Goal: Task Accomplishment & Management: Use online tool/utility

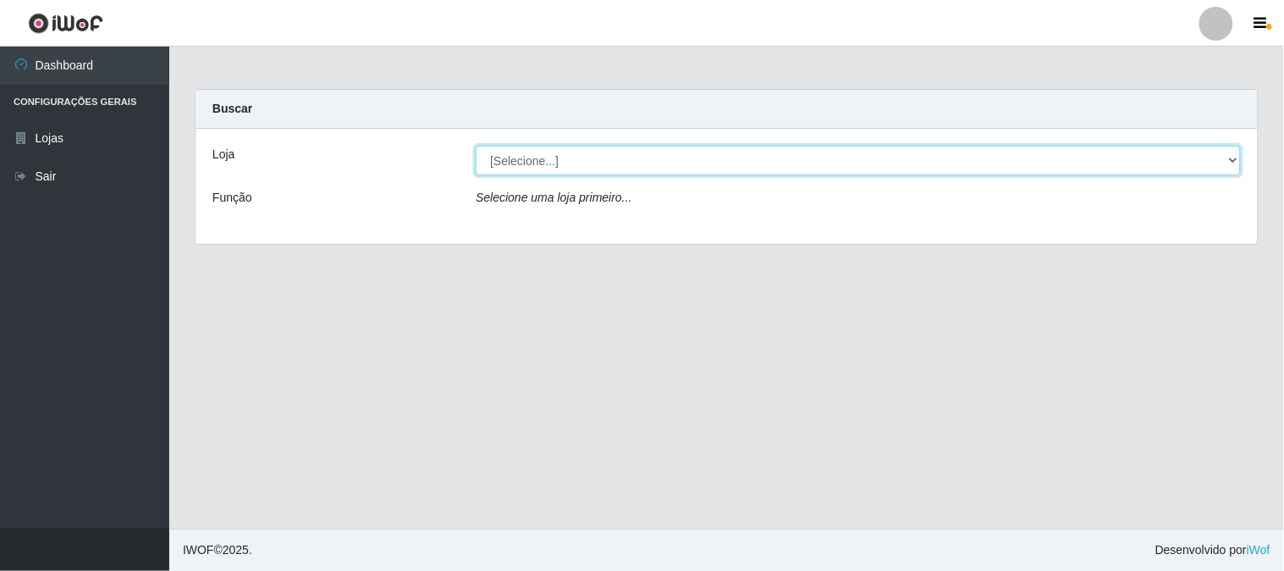
click at [1232, 157] on select "[Selecione...] Casatudo BR" at bounding box center [858, 161] width 765 height 30
select select "197"
click at [476, 146] on select "[Selecione...] Casatudo BR" at bounding box center [858, 161] width 765 height 30
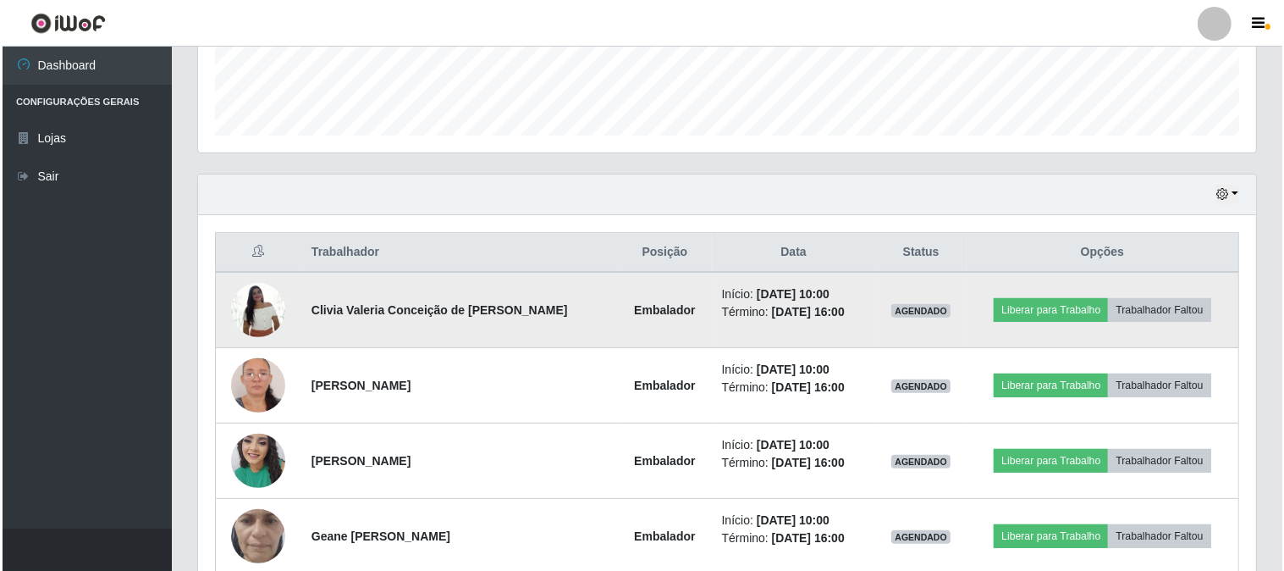
scroll to position [564, 0]
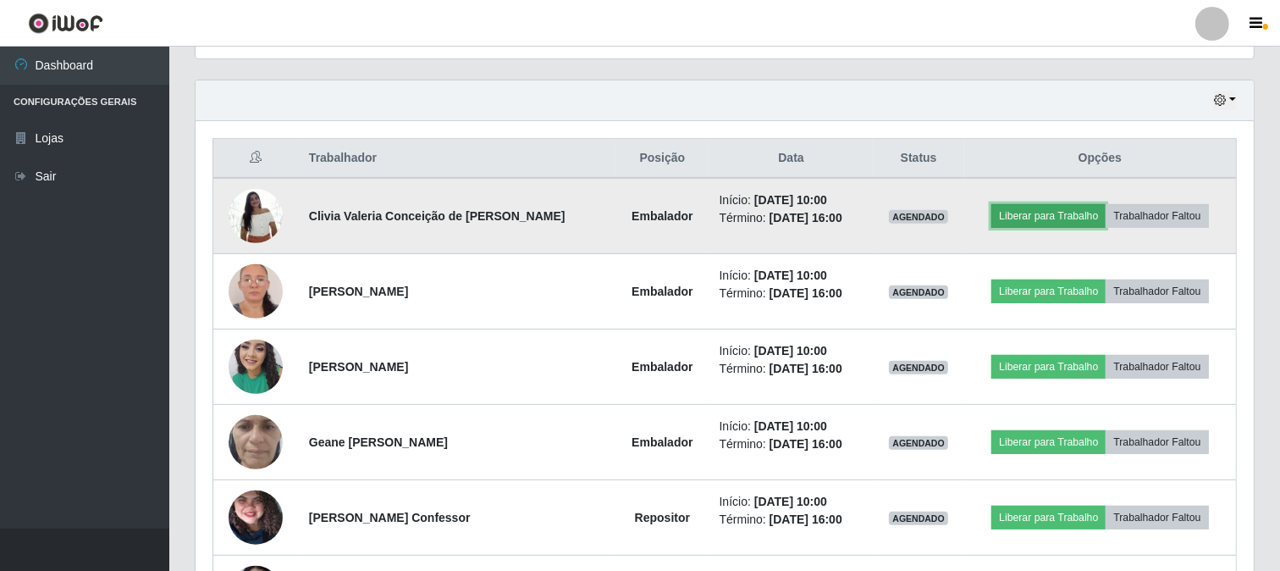
click at [1064, 212] on button "Liberar para Trabalho" at bounding box center [1048, 216] width 114 height 24
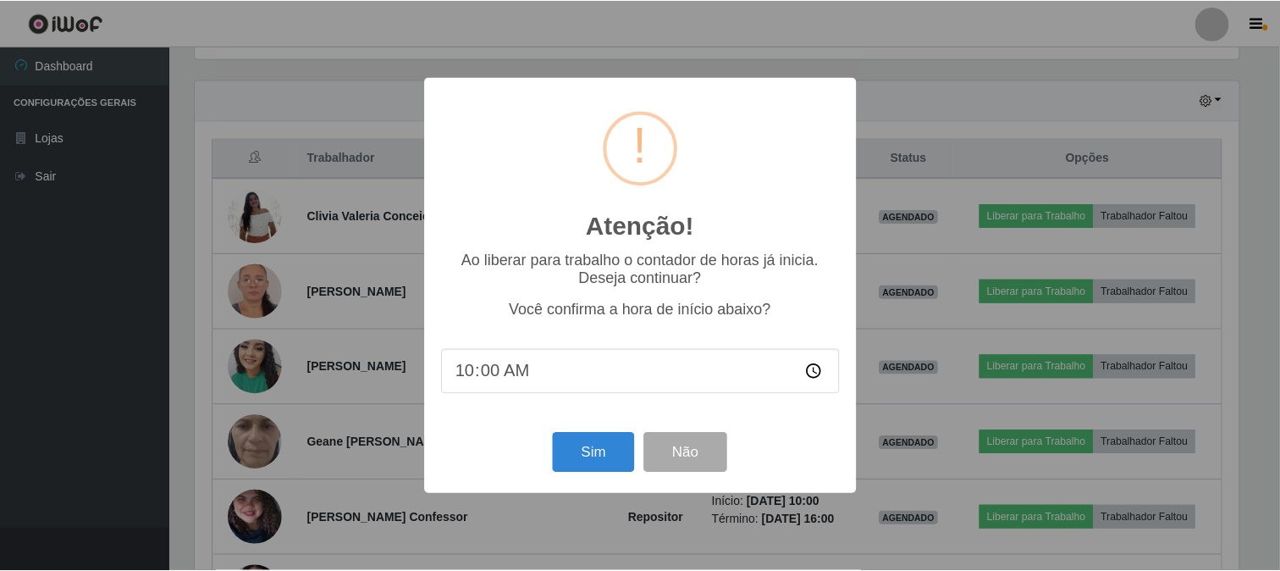
scroll to position [351, 1047]
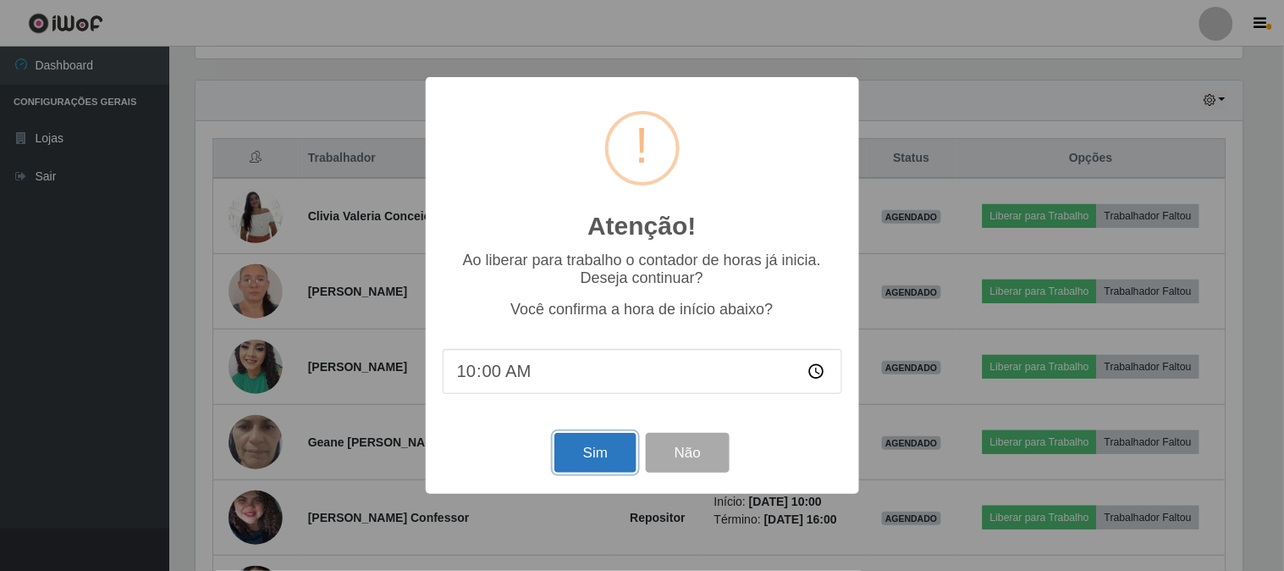
click at [602, 451] on button "Sim" at bounding box center [596, 453] width 82 height 40
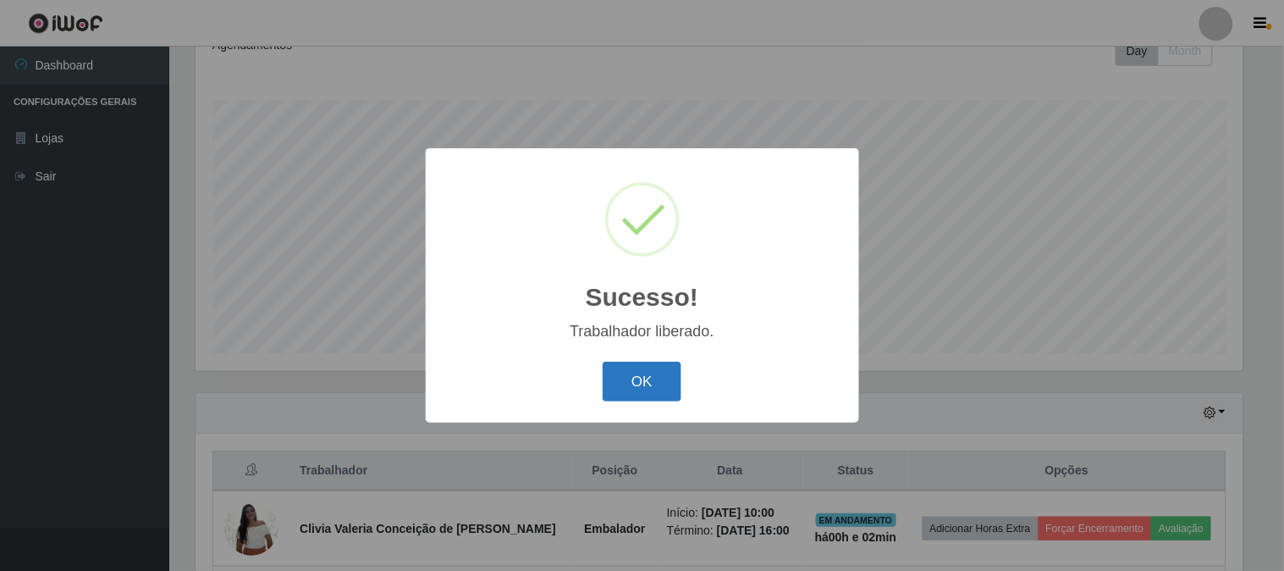
click at [623, 367] on button "OK" at bounding box center [642, 382] width 79 height 40
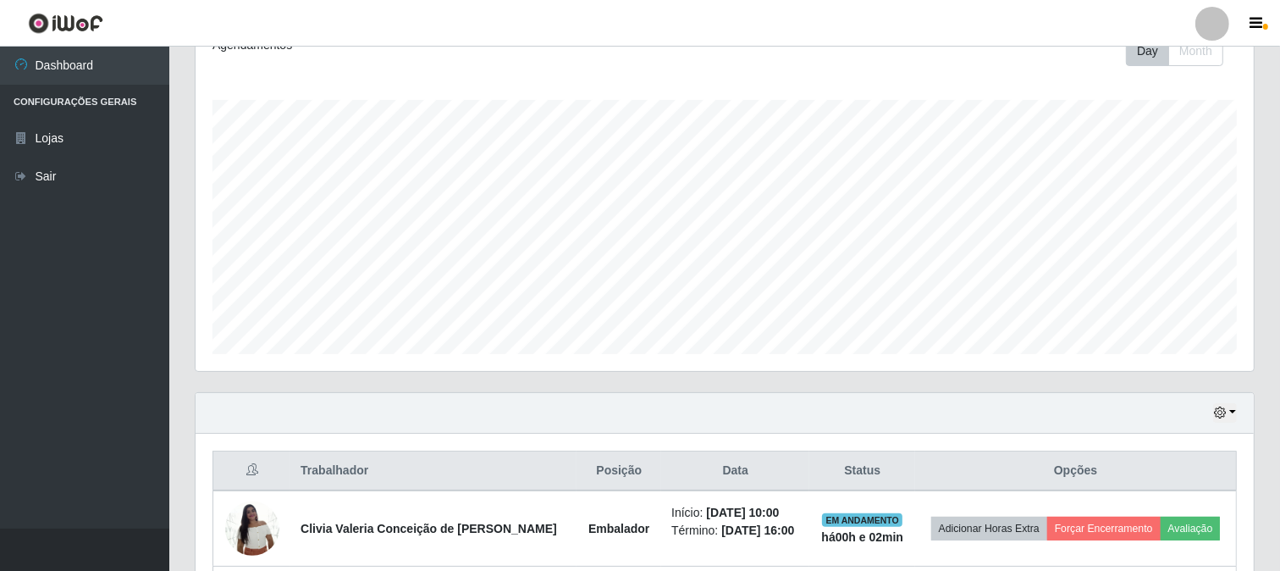
scroll to position [440, 0]
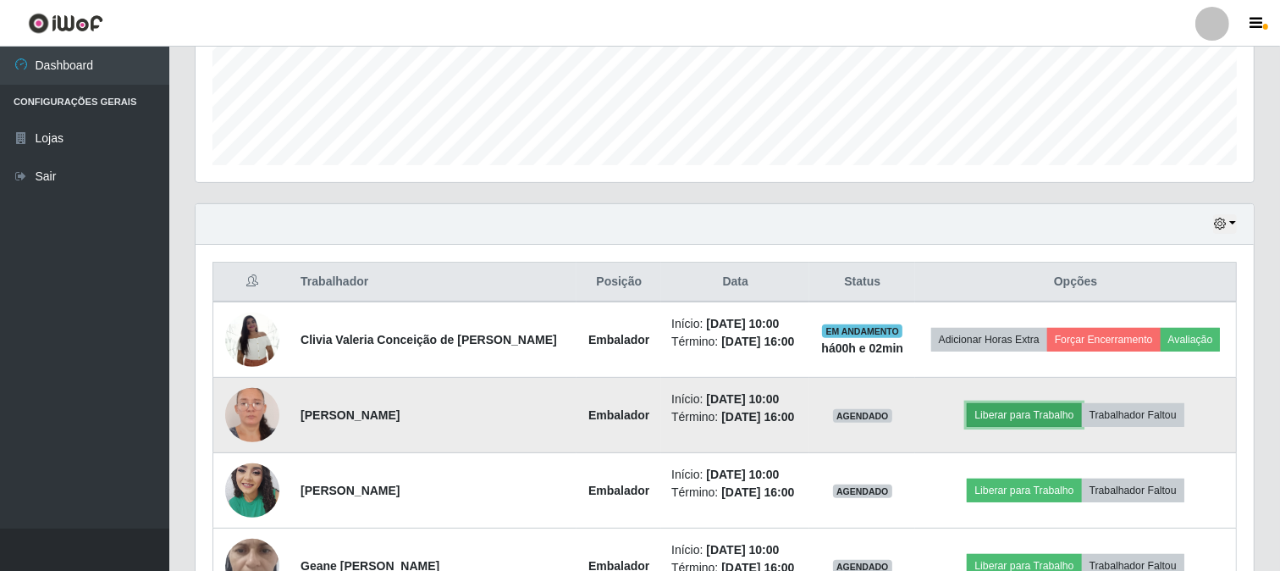
click at [1020, 407] on button "Liberar para Trabalho" at bounding box center [1024, 415] width 114 height 24
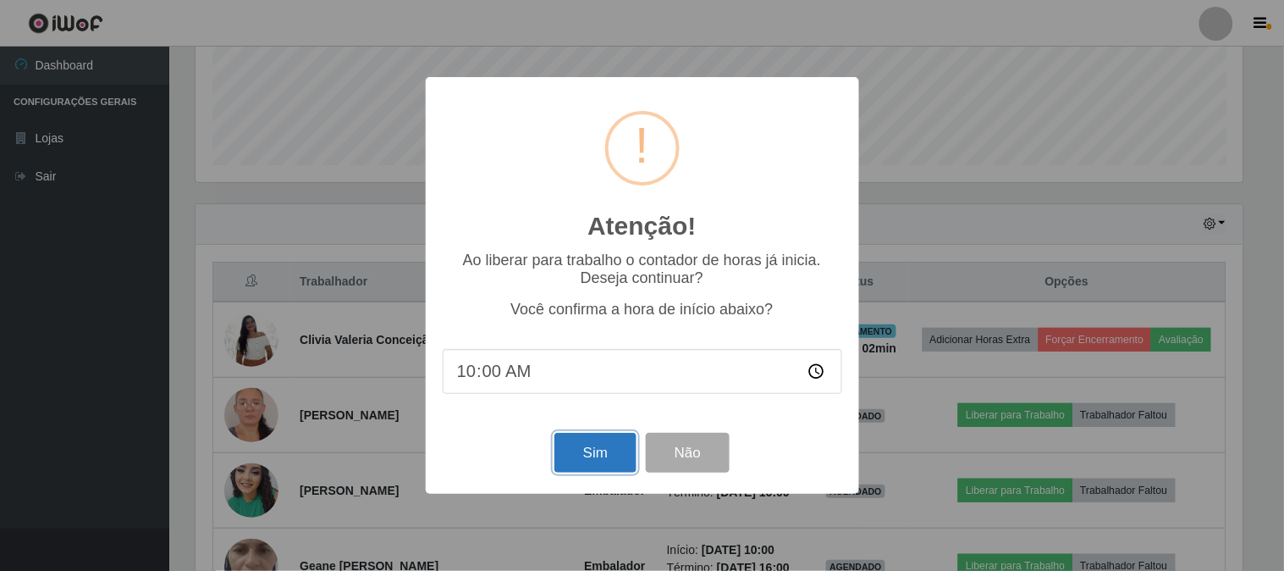
click at [584, 455] on button "Sim" at bounding box center [596, 453] width 82 height 40
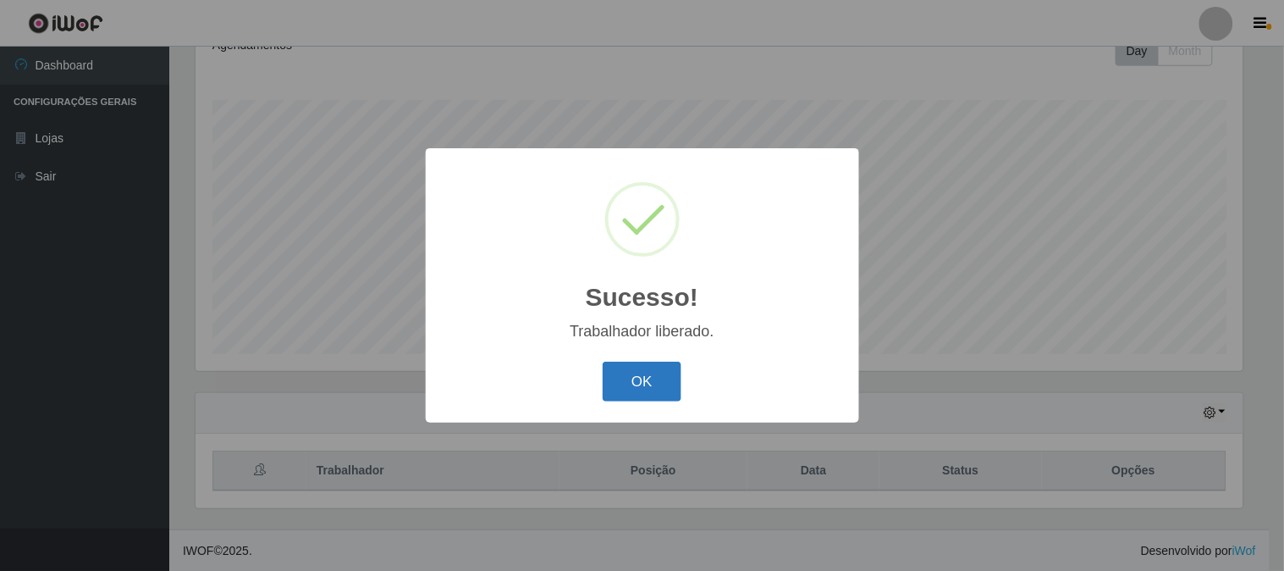
click at [625, 386] on button "OK" at bounding box center [642, 382] width 79 height 40
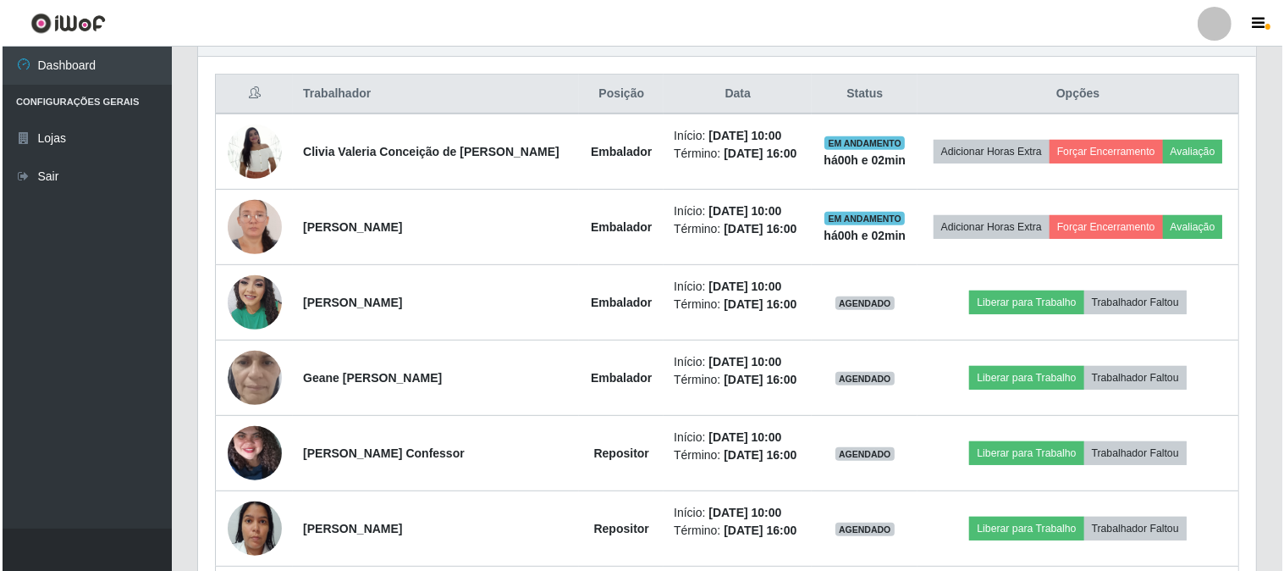
scroll to position [722, 0]
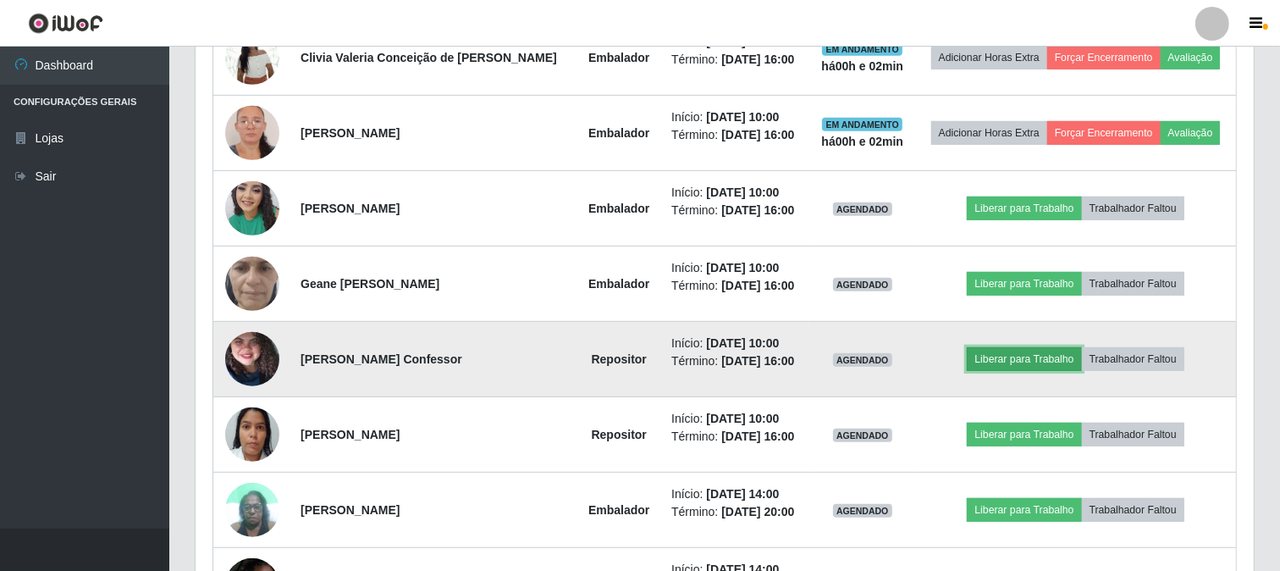
click at [1014, 357] on button "Liberar para Trabalho" at bounding box center [1024, 359] width 114 height 24
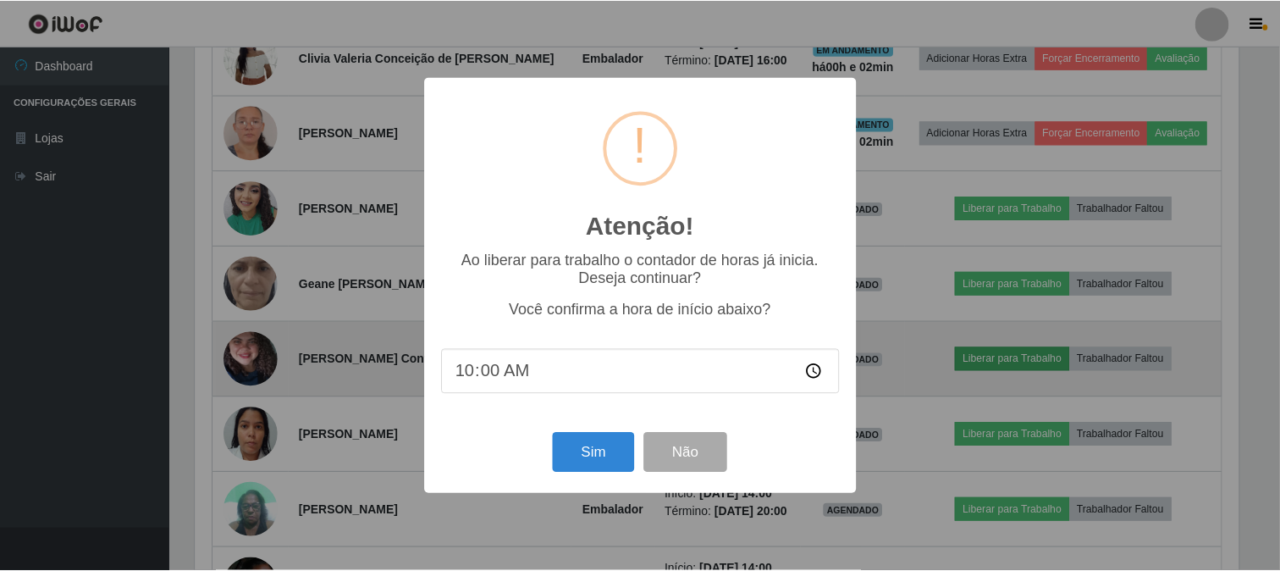
scroll to position [351, 1047]
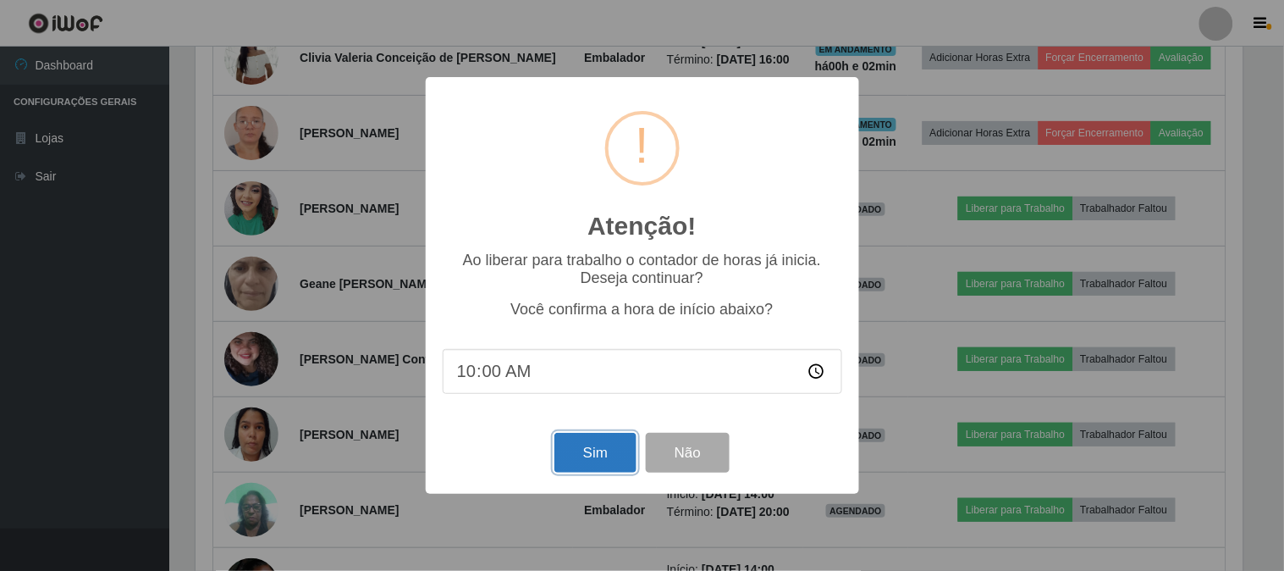
click at [603, 450] on button "Sim" at bounding box center [596, 453] width 82 height 40
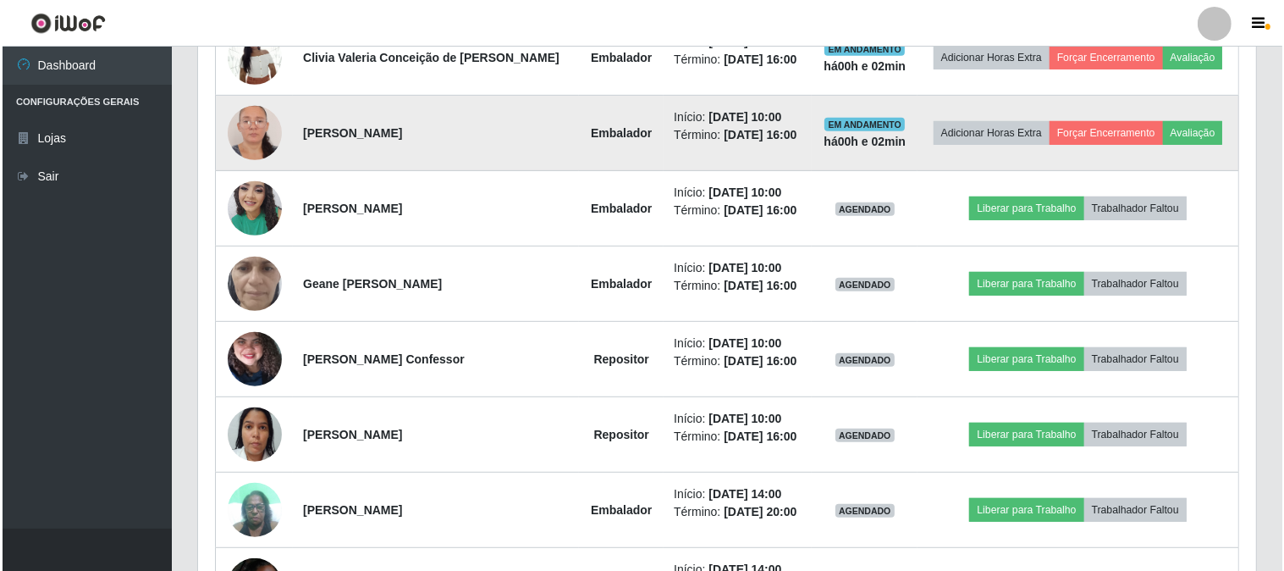
scroll to position [0, 0]
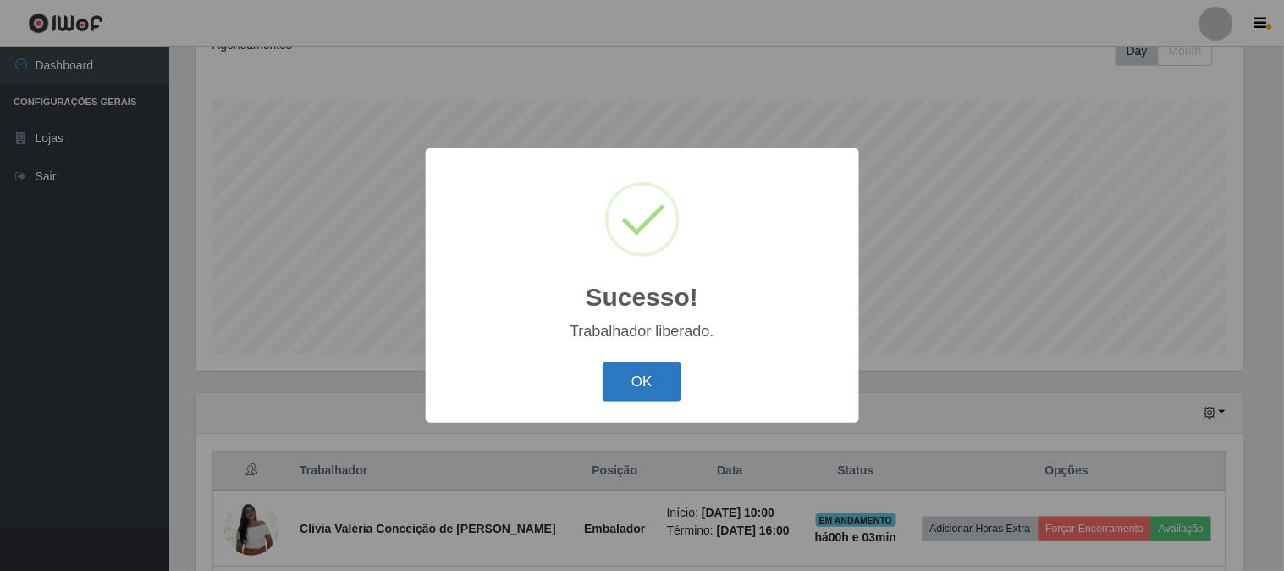
click at [650, 377] on button "OK" at bounding box center [642, 382] width 79 height 40
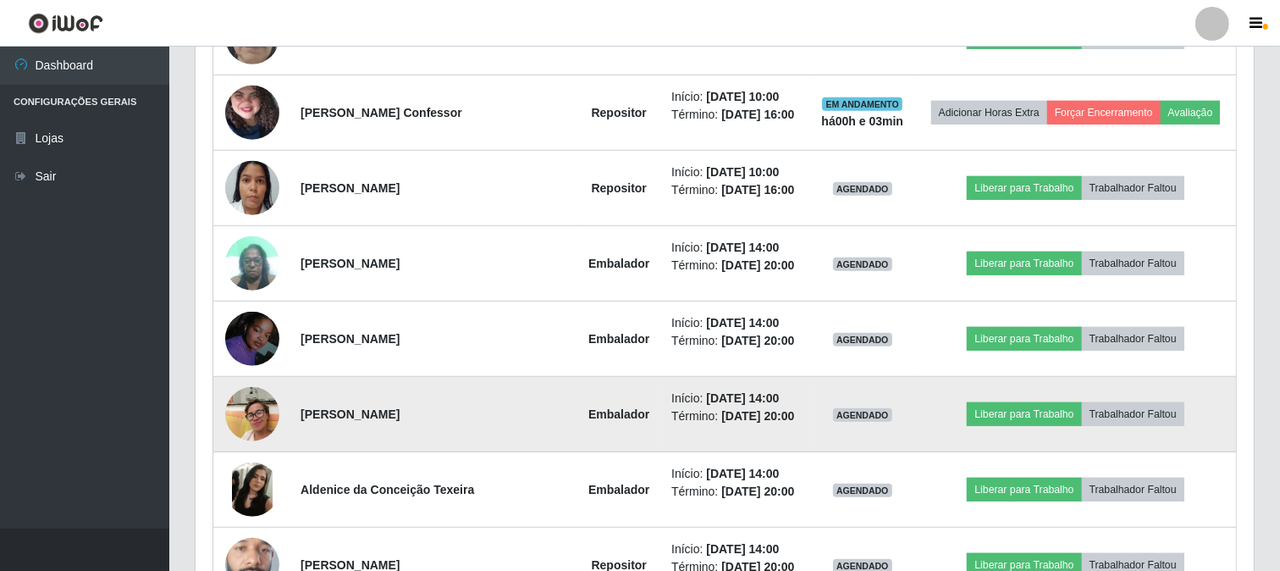
scroll to position [875, 0]
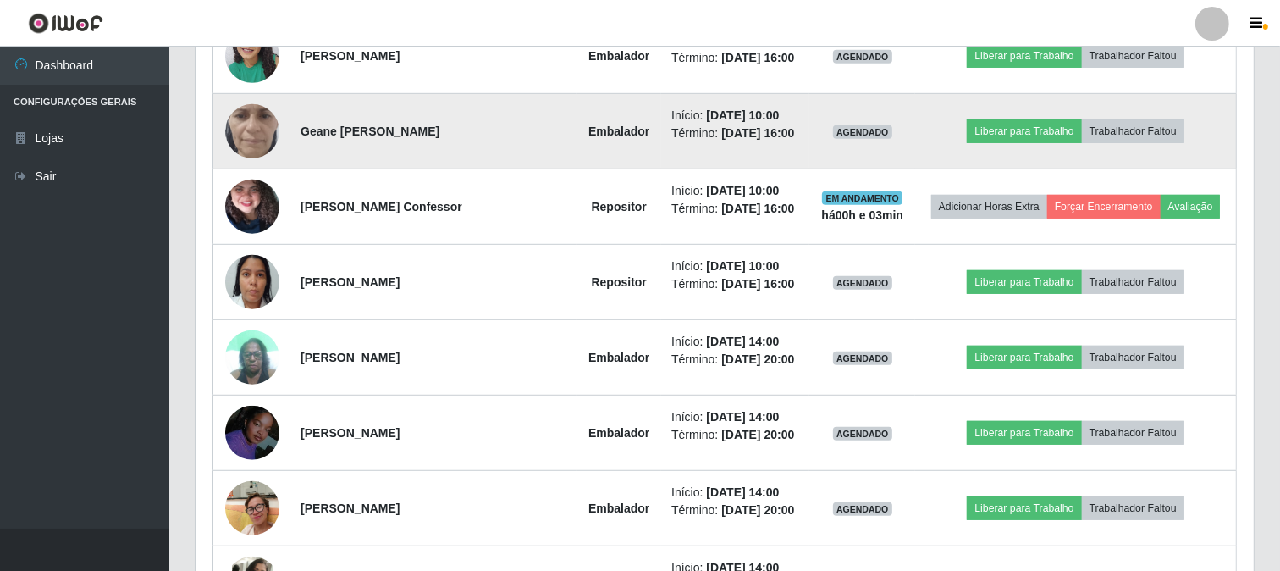
click at [251, 124] on img at bounding box center [252, 131] width 54 height 120
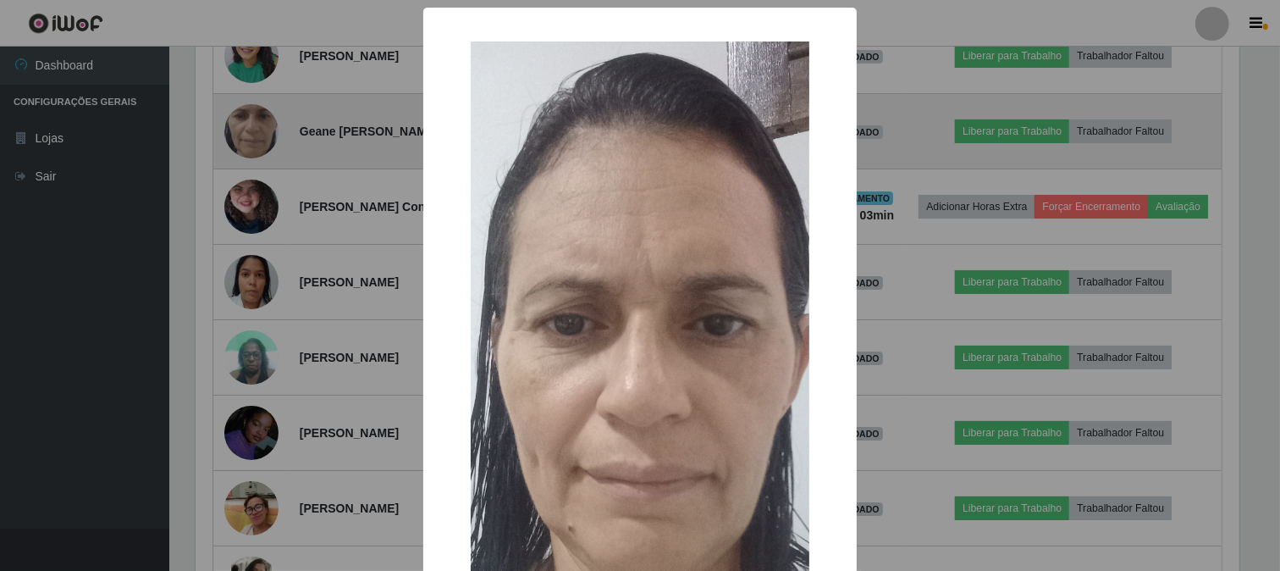
scroll to position [351, 1047]
click at [250, 124] on div "× OK Cancel" at bounding box center [642, 285] width 1284 height 571
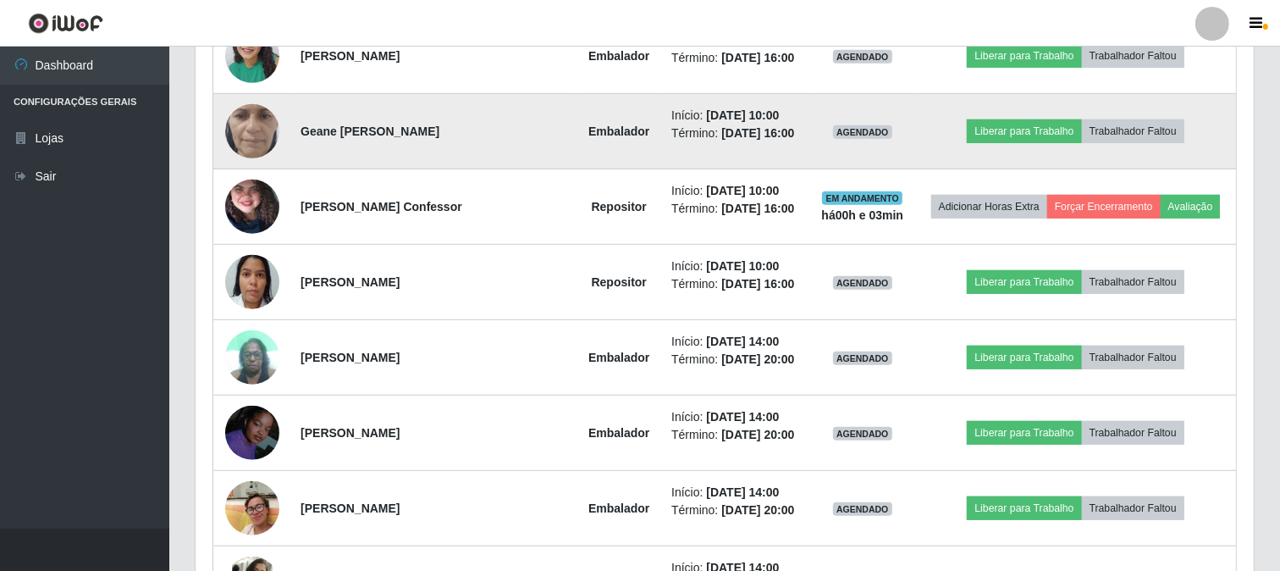
scroll to position [781, 0]
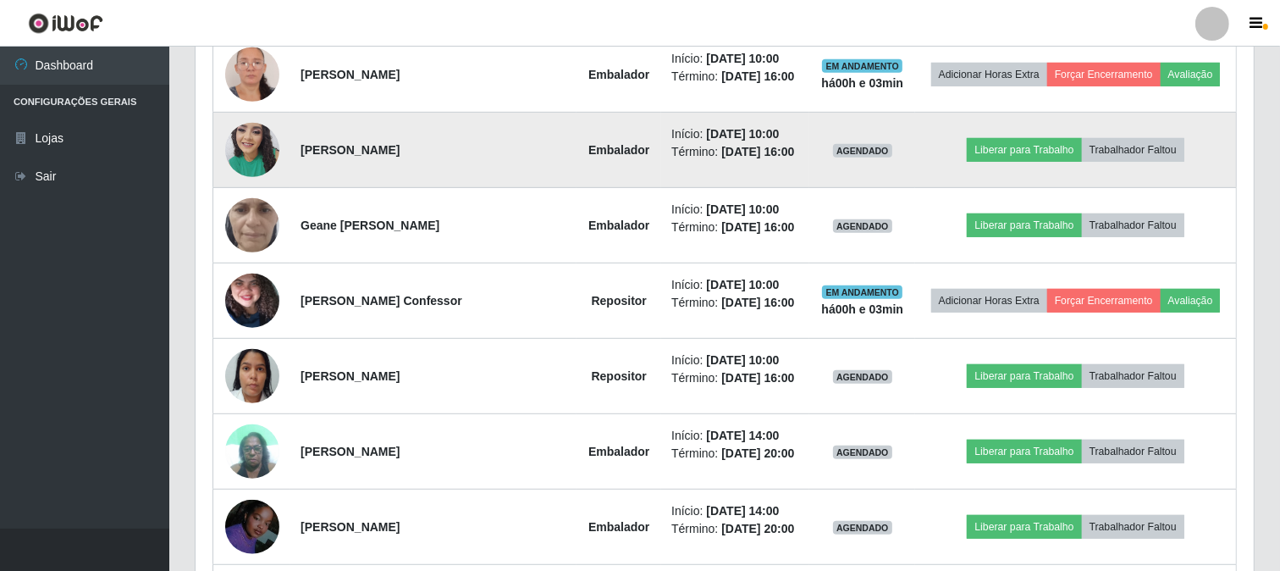
click at [251, 152] on img at bounding box center [252, 149] width 54 height 72
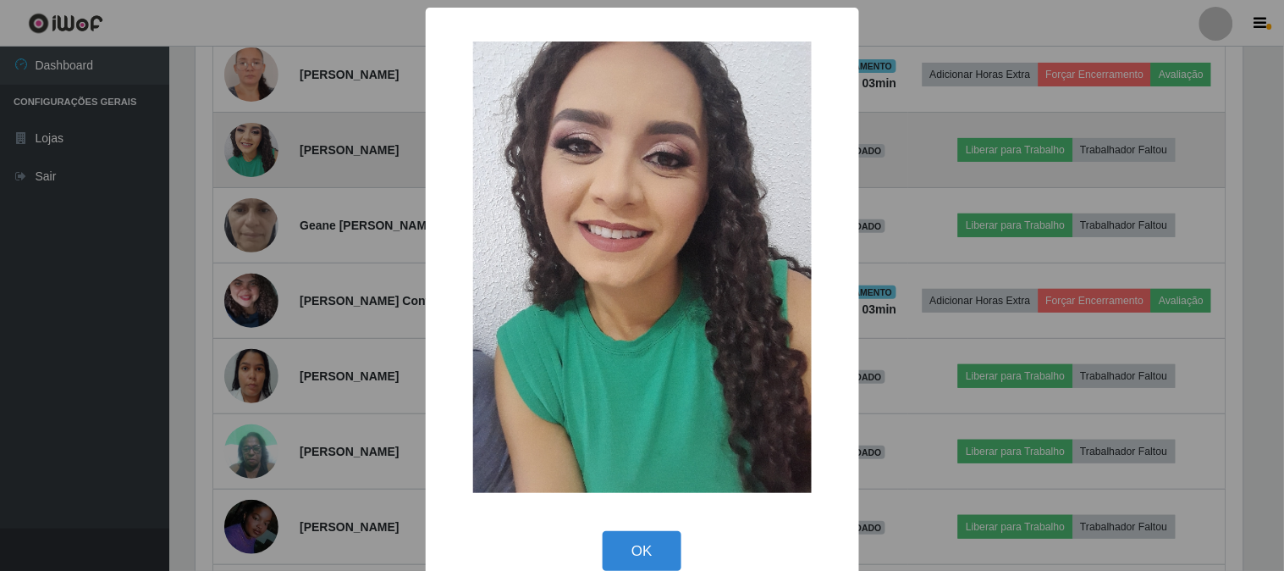
click at [251, 152] on div "× OK Cancel" at bounding box center [642, 285] width 1284 height 571
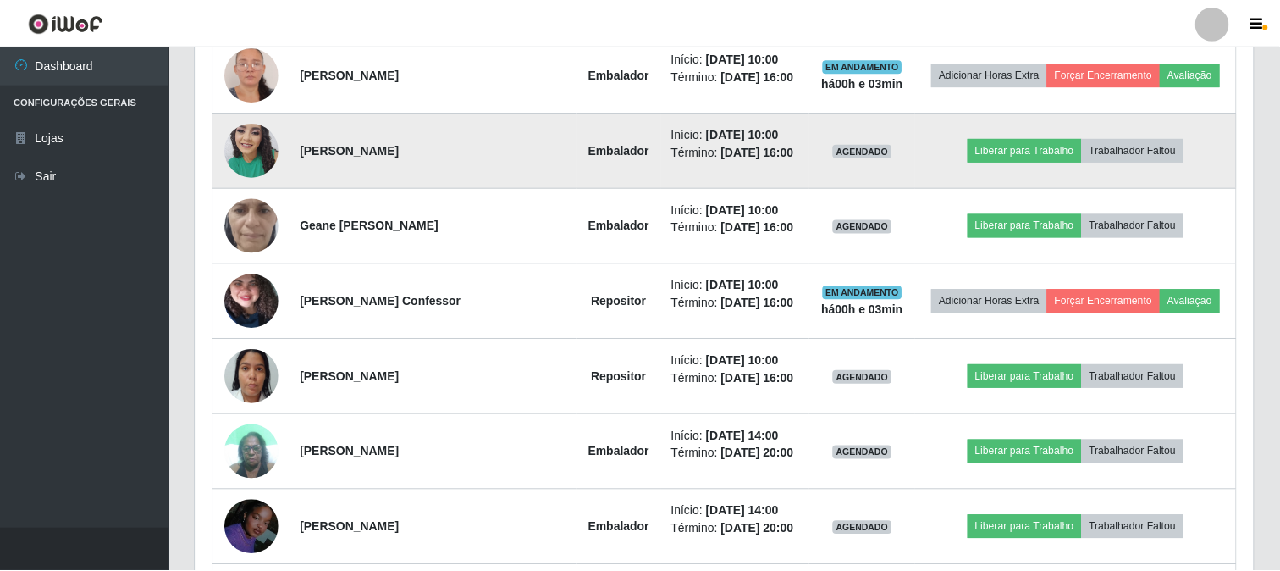
scroll to position [351, 1058]
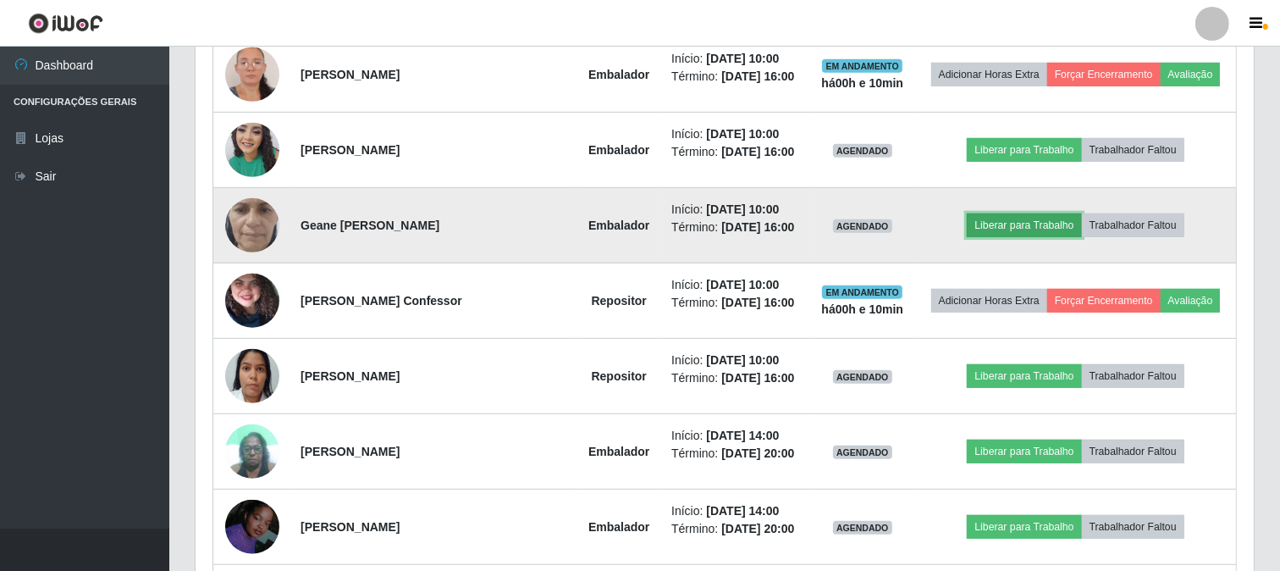
click at [1005, 224] on button "Liberar para Trabalho" at bounding box center [1024, 225] width 114 height 24
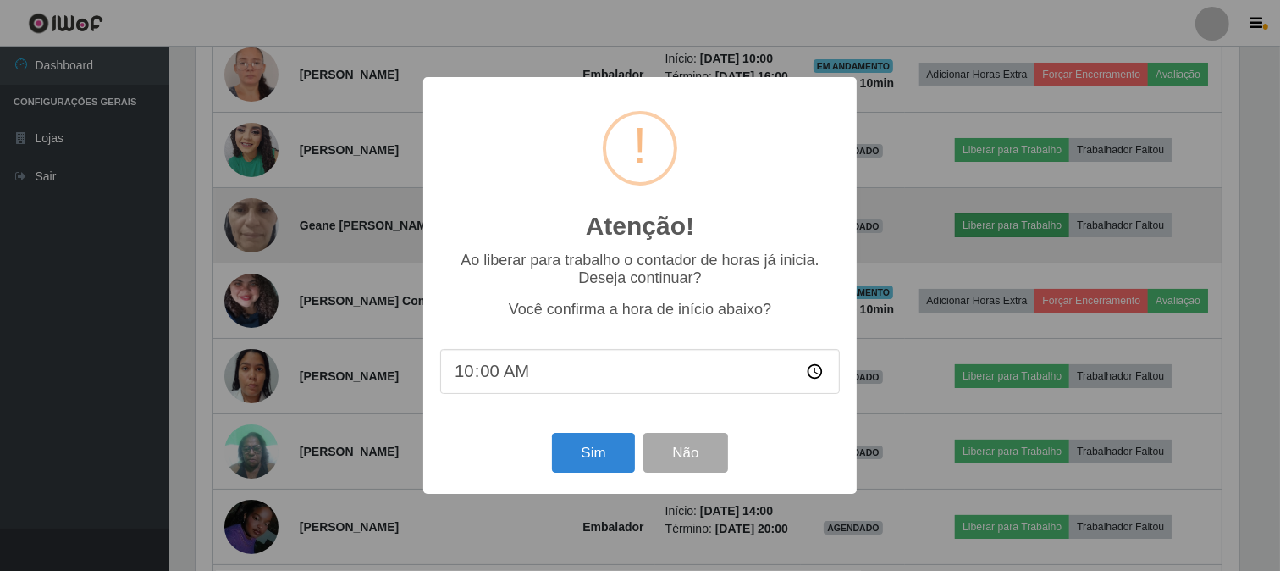
scroll to position [351, 1047]
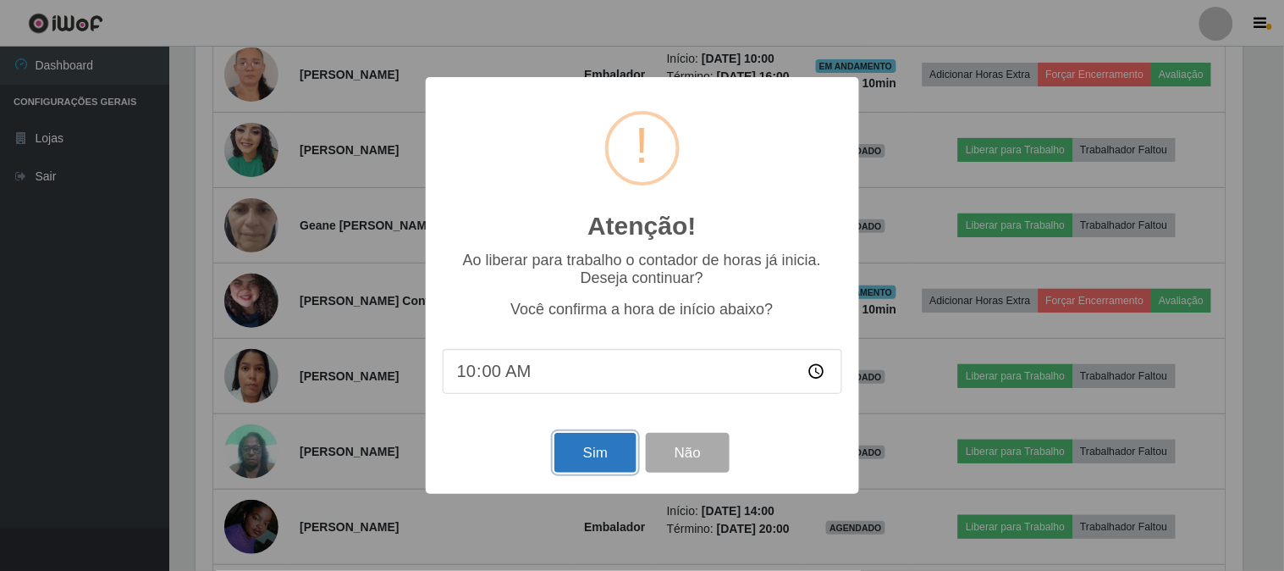
click at [595, 459] on button "Sim" at bounding box center [596, 453] width 82 height 40
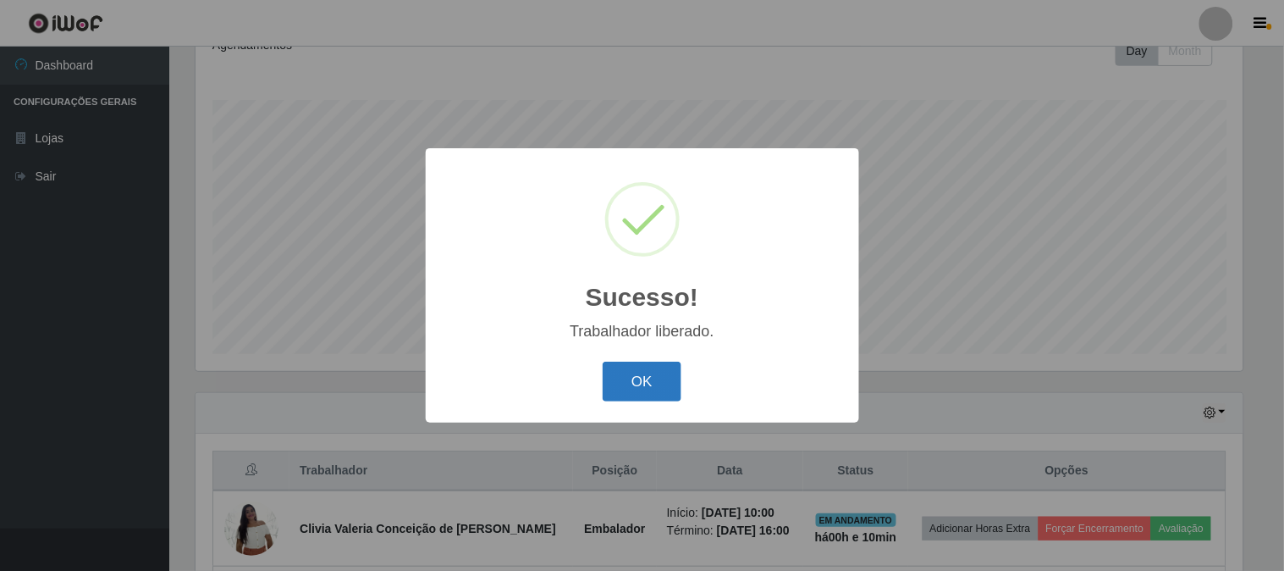
click at [648, 386] on button "OK" at bounding box center [642, 382] width 79 height 40
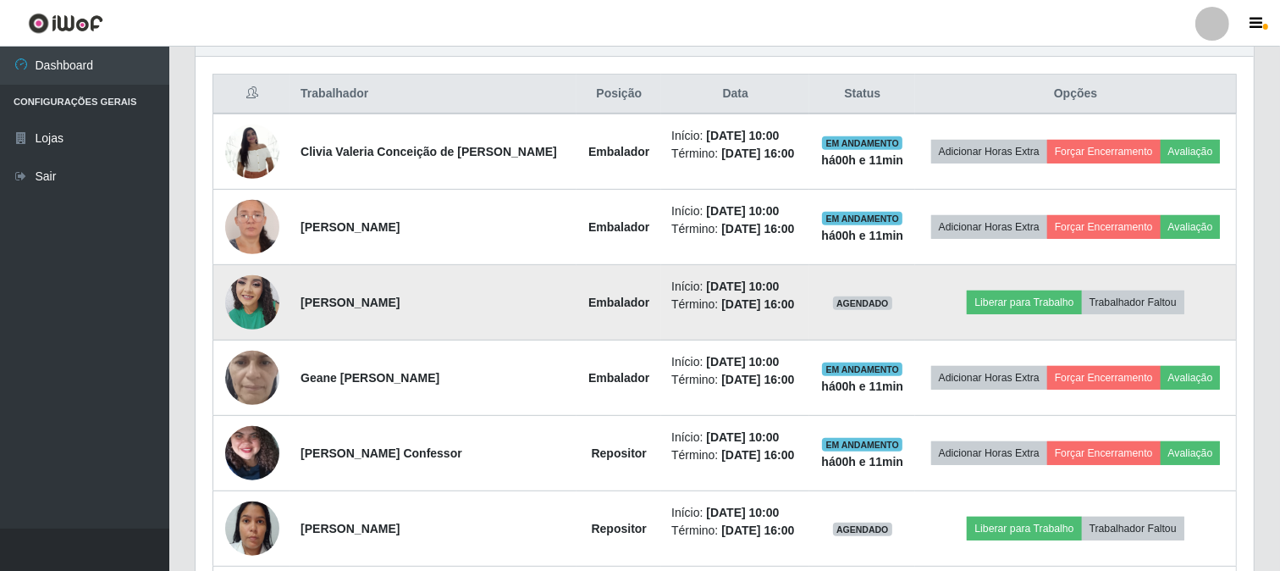
scroll to position [722, 0]
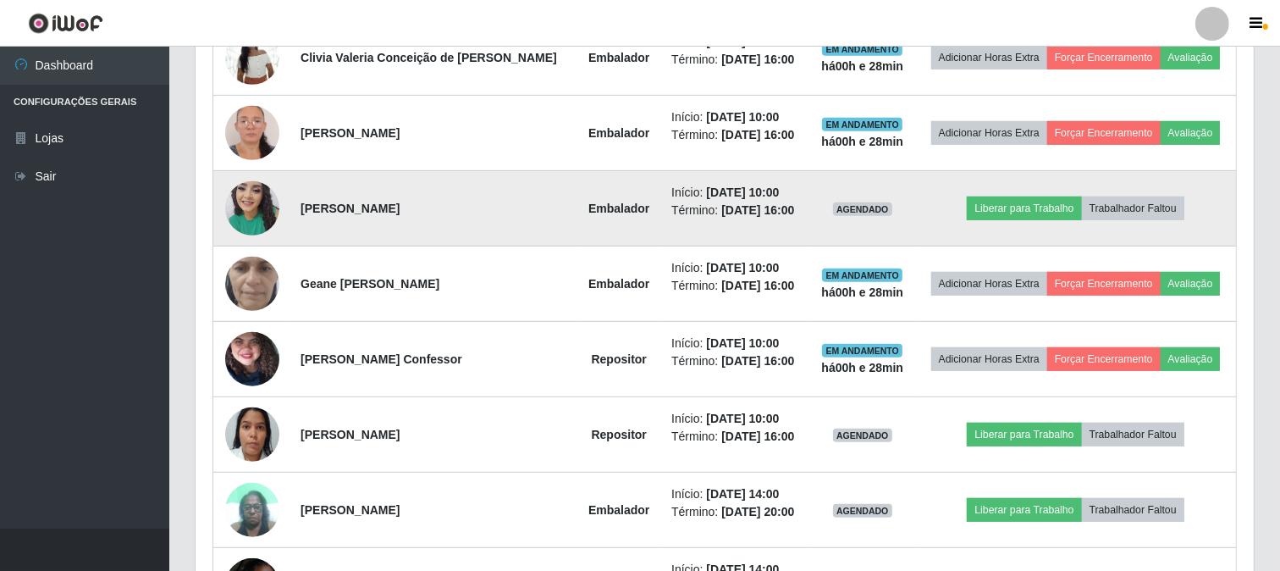
click at [251, 201] on img at bounding box center [252, 208] width 54 height 72
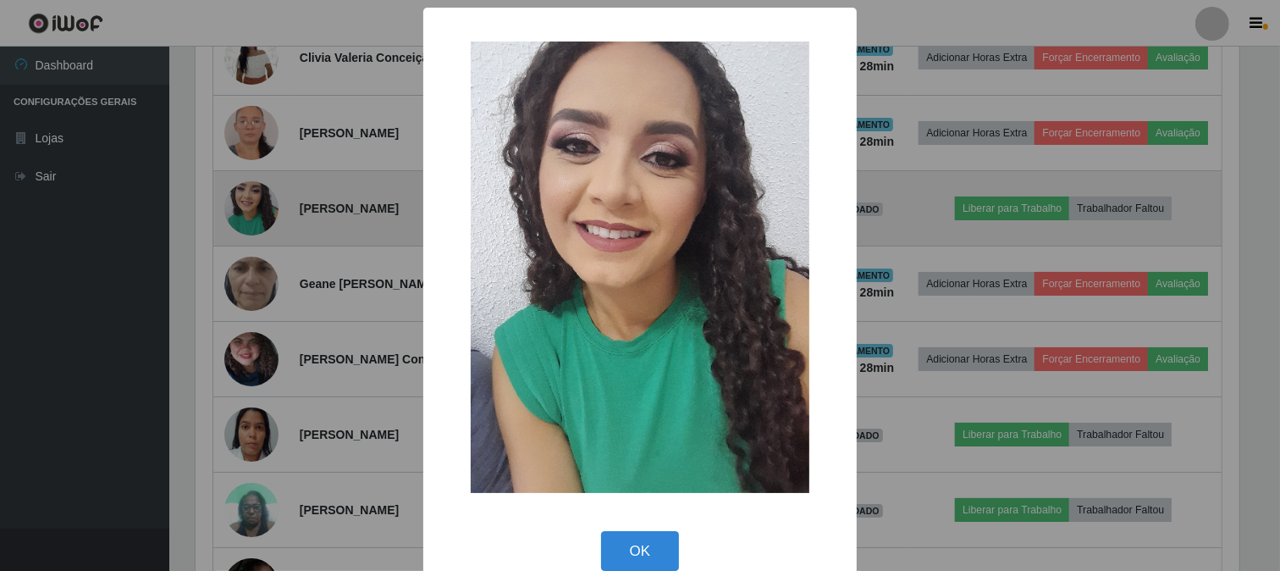
scroll to position [351, 1047]
click at [251, 201] on div "× OK Cancel" at bounding box center [642, 285] width 1284 height 571
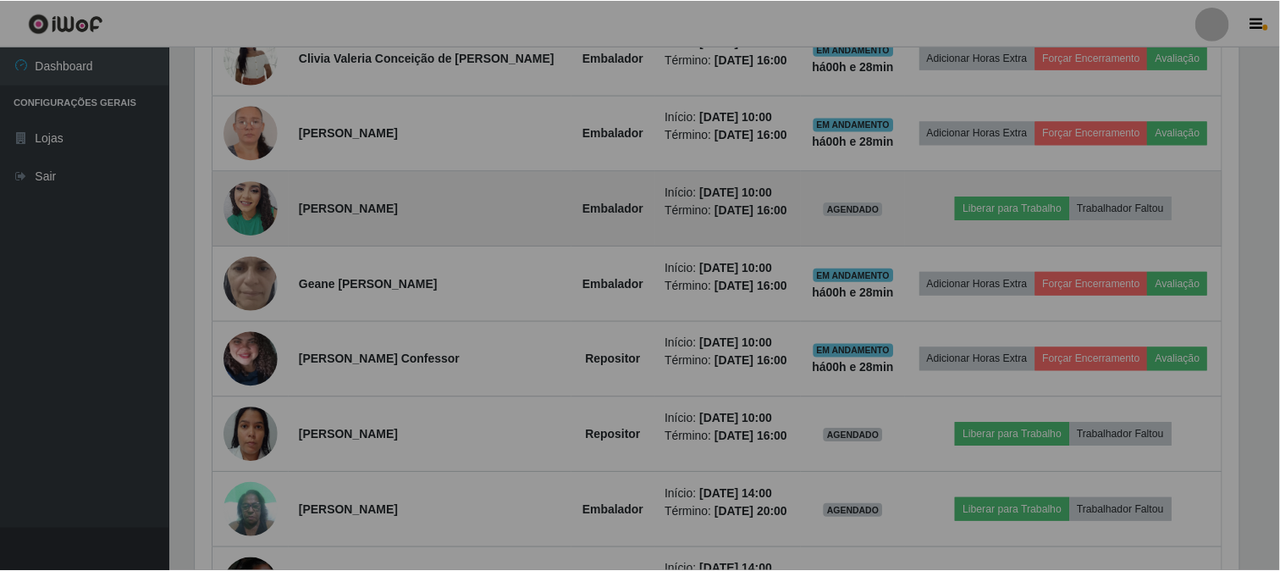
scroll to position [351, 1058]
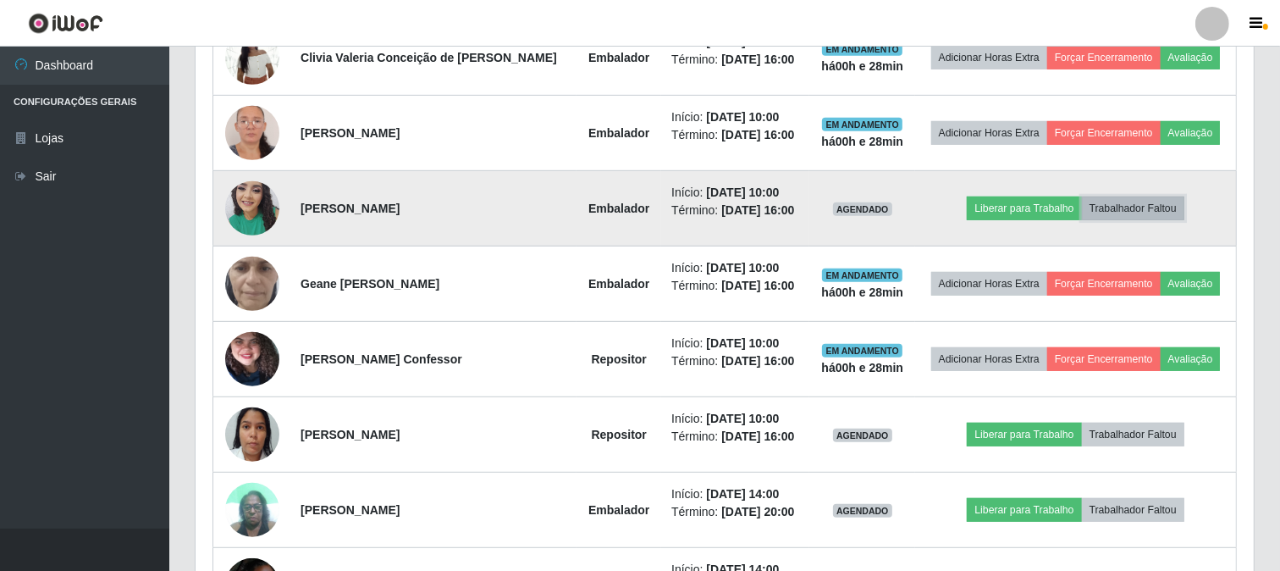
click at [1124, 205] on button "Trabalhador Faltou" at bounding box center [1133, 208] width 102 height 24
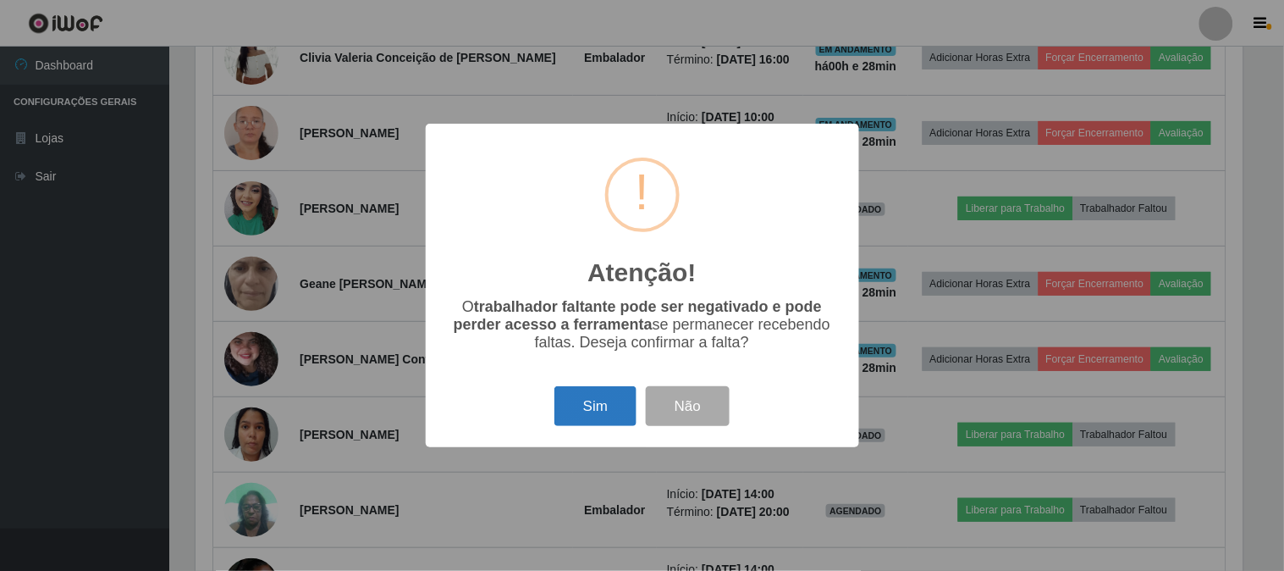
click at [613, 410] on button "Sim" at bounding box center [596, 406] width 82 height 40
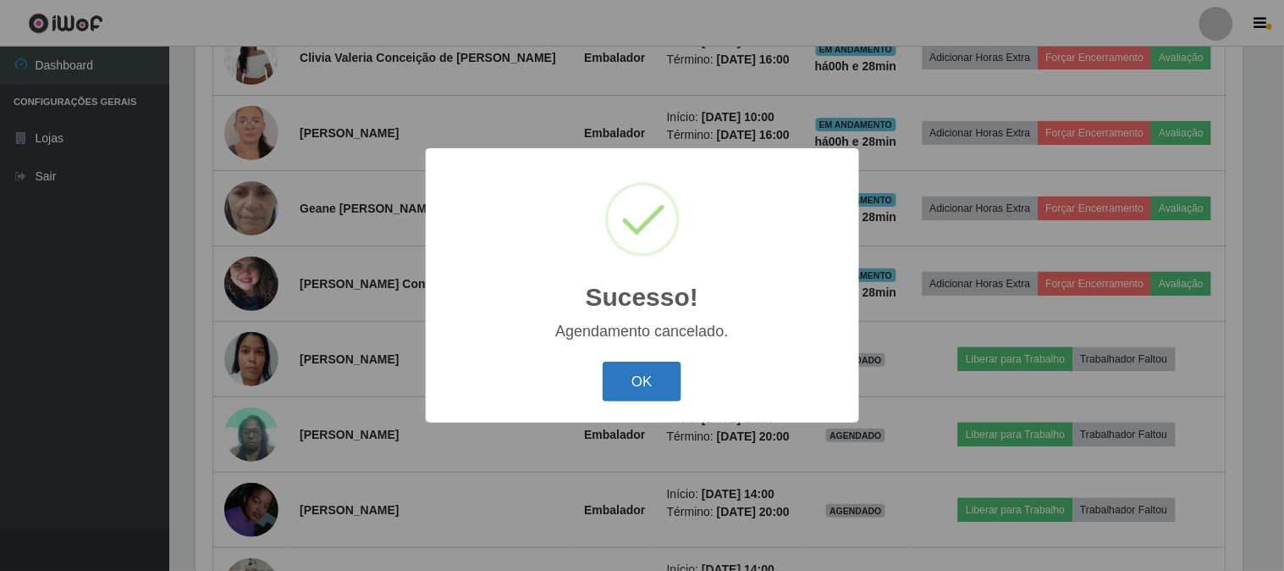
click at [635, 377] on button "OK" at bounding box center [642, 382] width 79 height 40
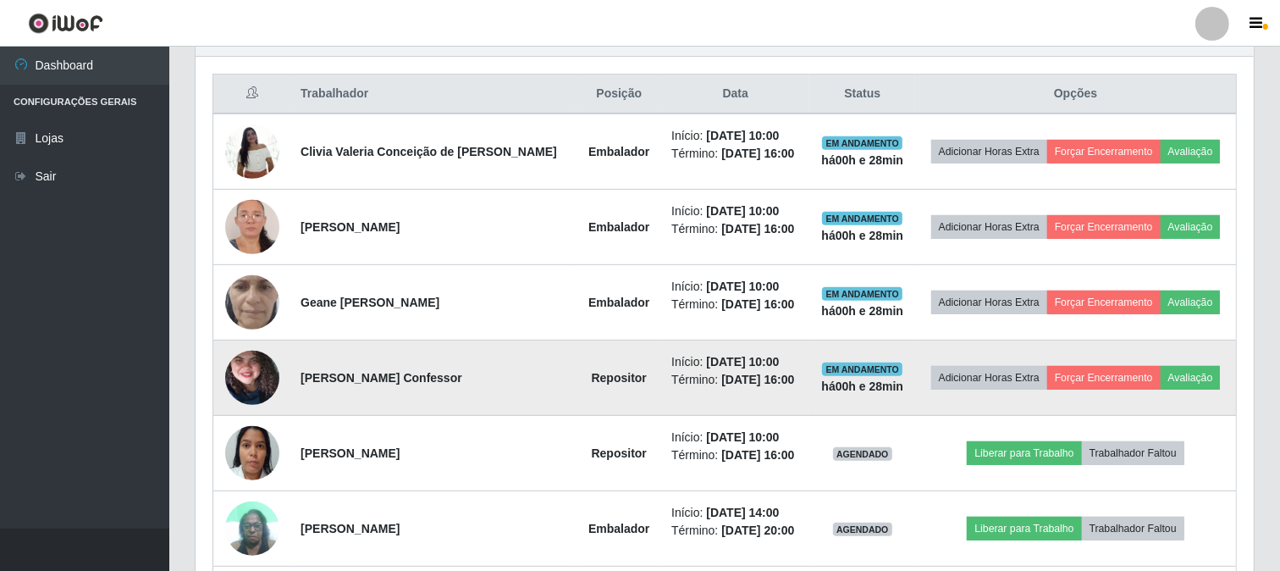
scroll to position [534, 0]
